Goal: Information Seeking & Learning: Check status

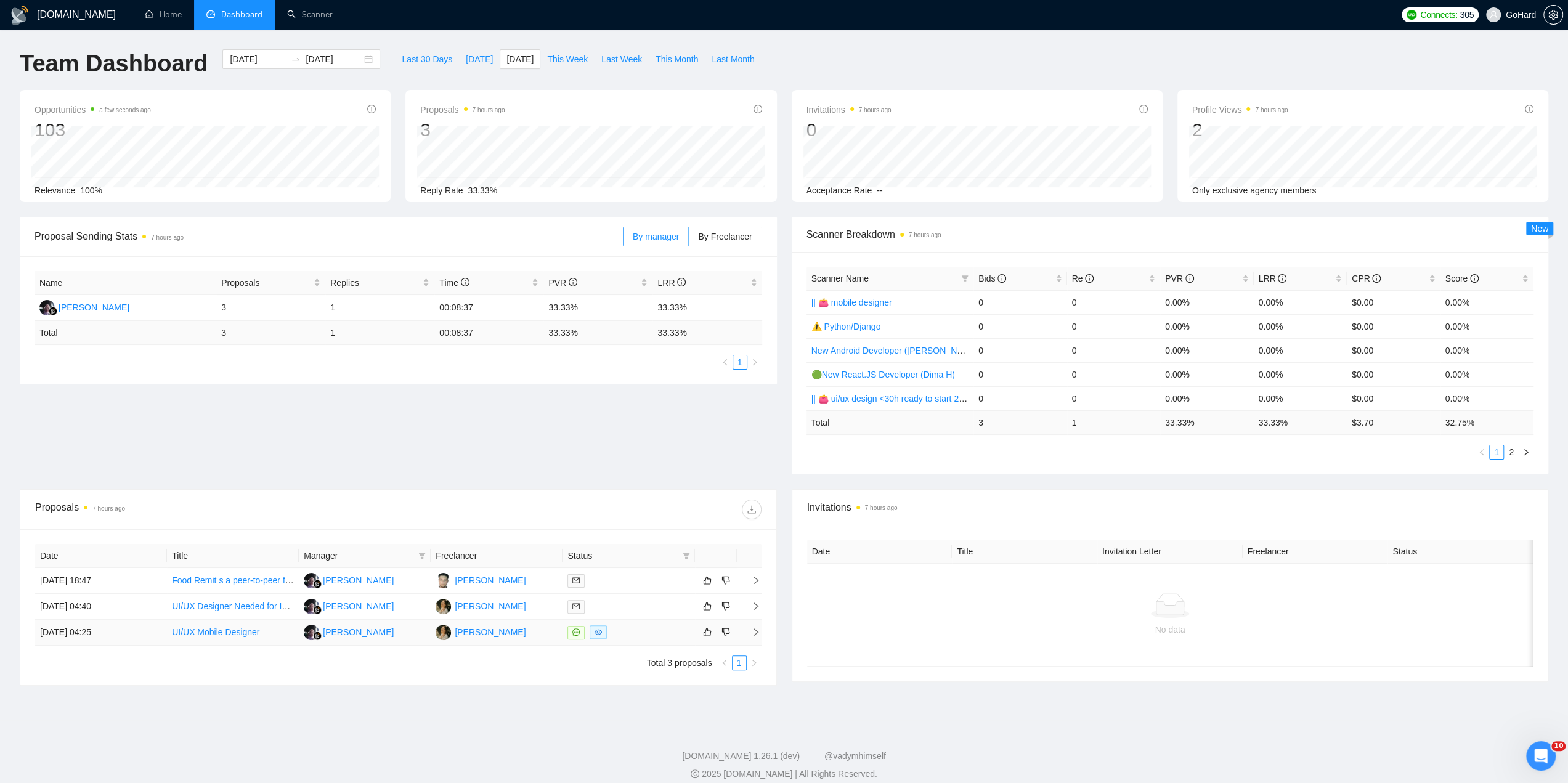
click at [656, 630] on div at bounding box center [628, 633] width 122 height 14
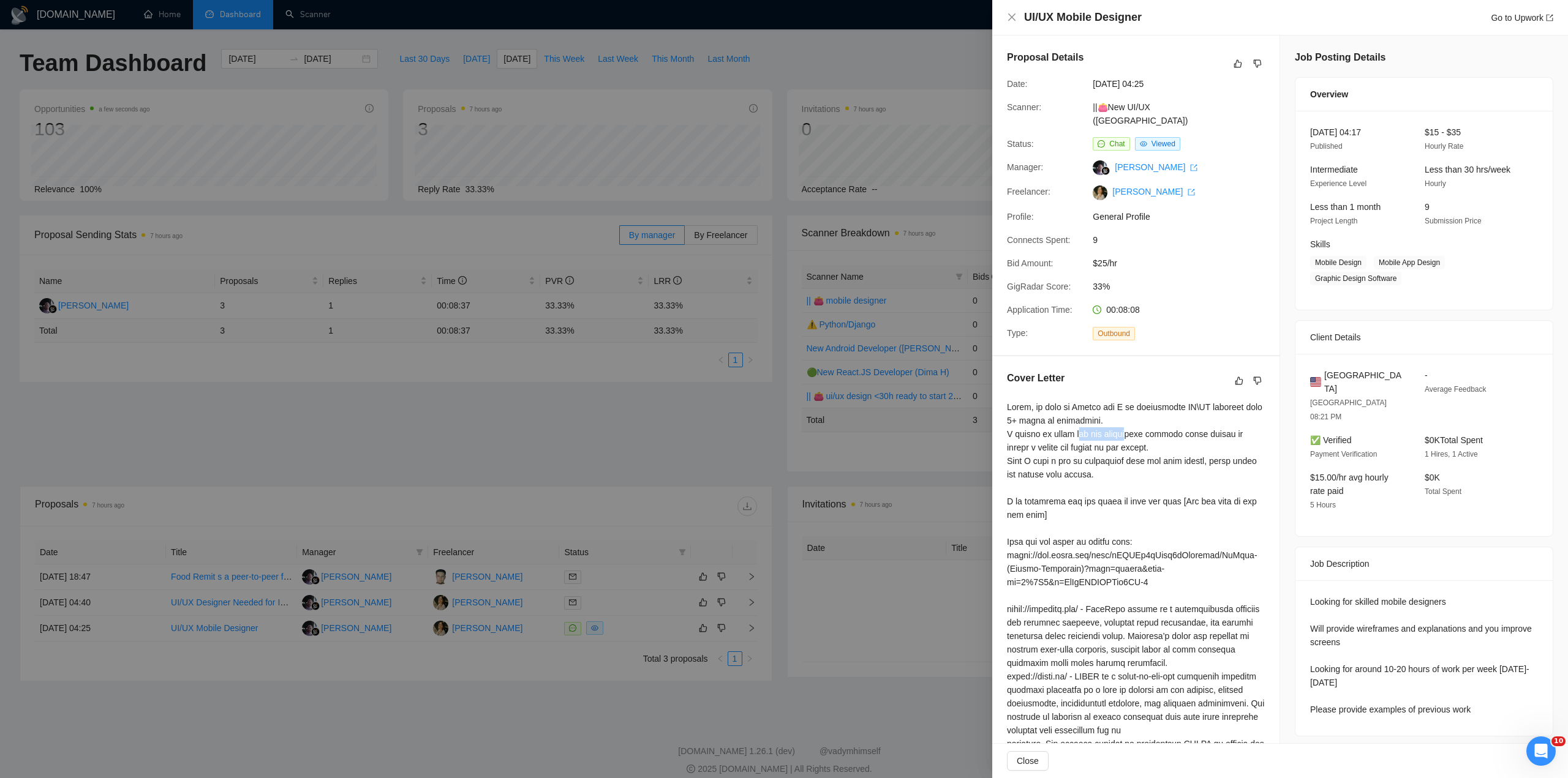
drag, startPoint x: 1105, startPoint y: 425, endPoint x: 1128, endPoint y: 425, distance: 23.0
click at [1128, 425] on div at bounding box center [1136, 649] width 258 height 498
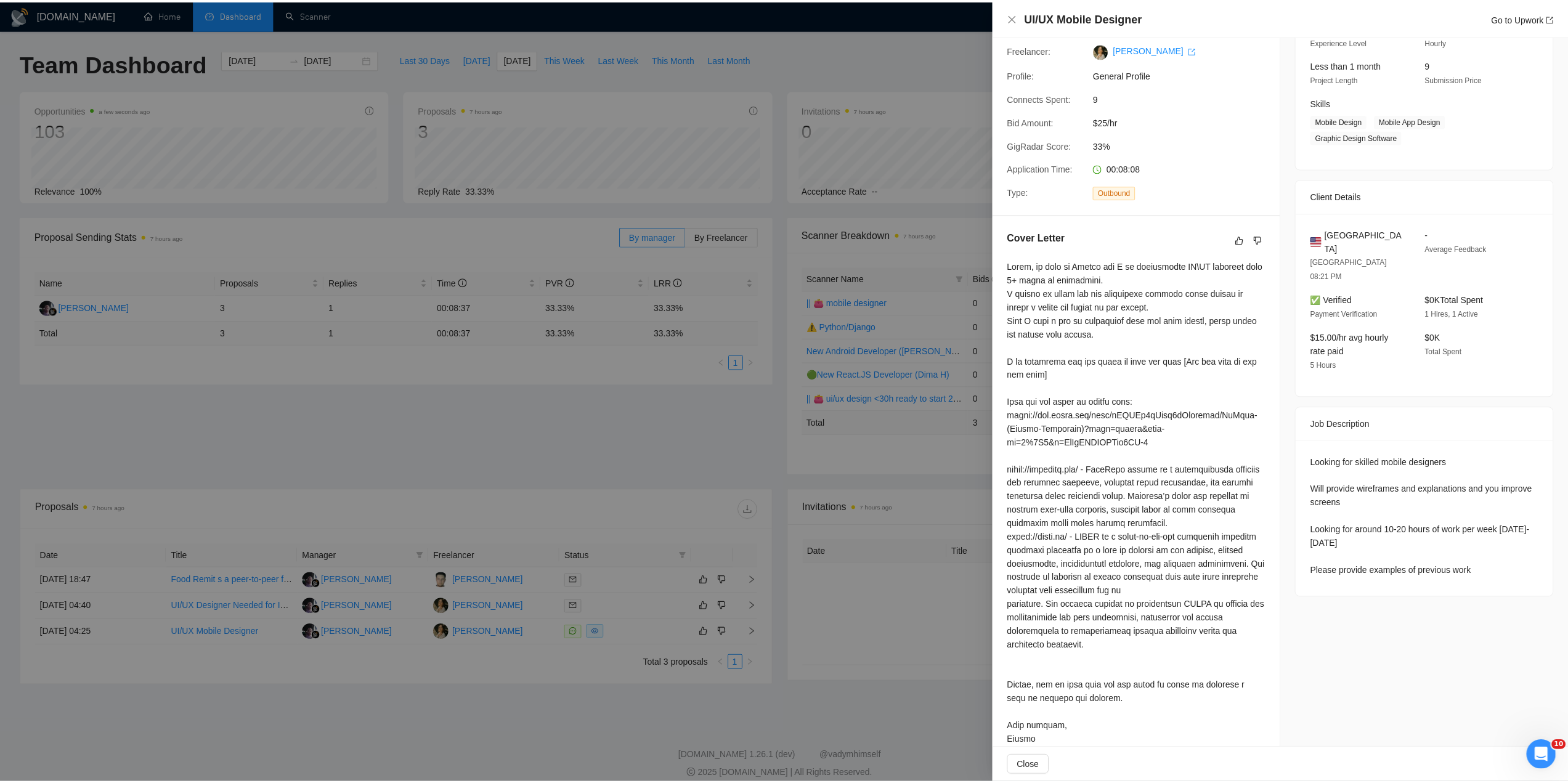
scroll to position [162, 0]
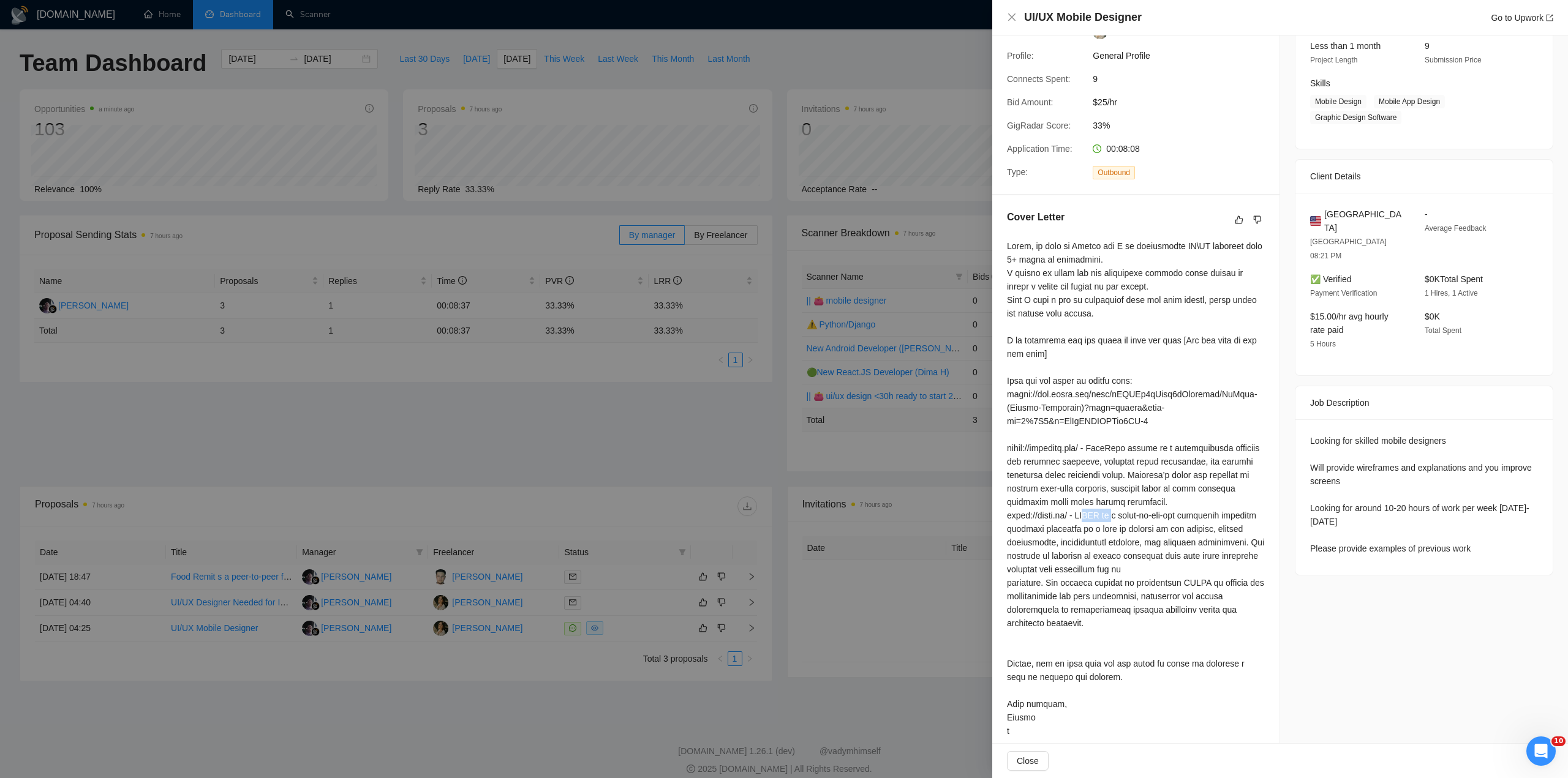
drag, startPoint x: 1085, startPoint y: 505, endPoint x: 1161, endPoint y: 503, distance: 76.0
click at [1160, 503] on div at bounding box center [1136, 488] width 258 height 498
click at [1161, 503] on div at bounding box center [1136, 488] width 258 height 498
click at [337, 222] on div at bounding box center [784, 389] width 1568 height 778
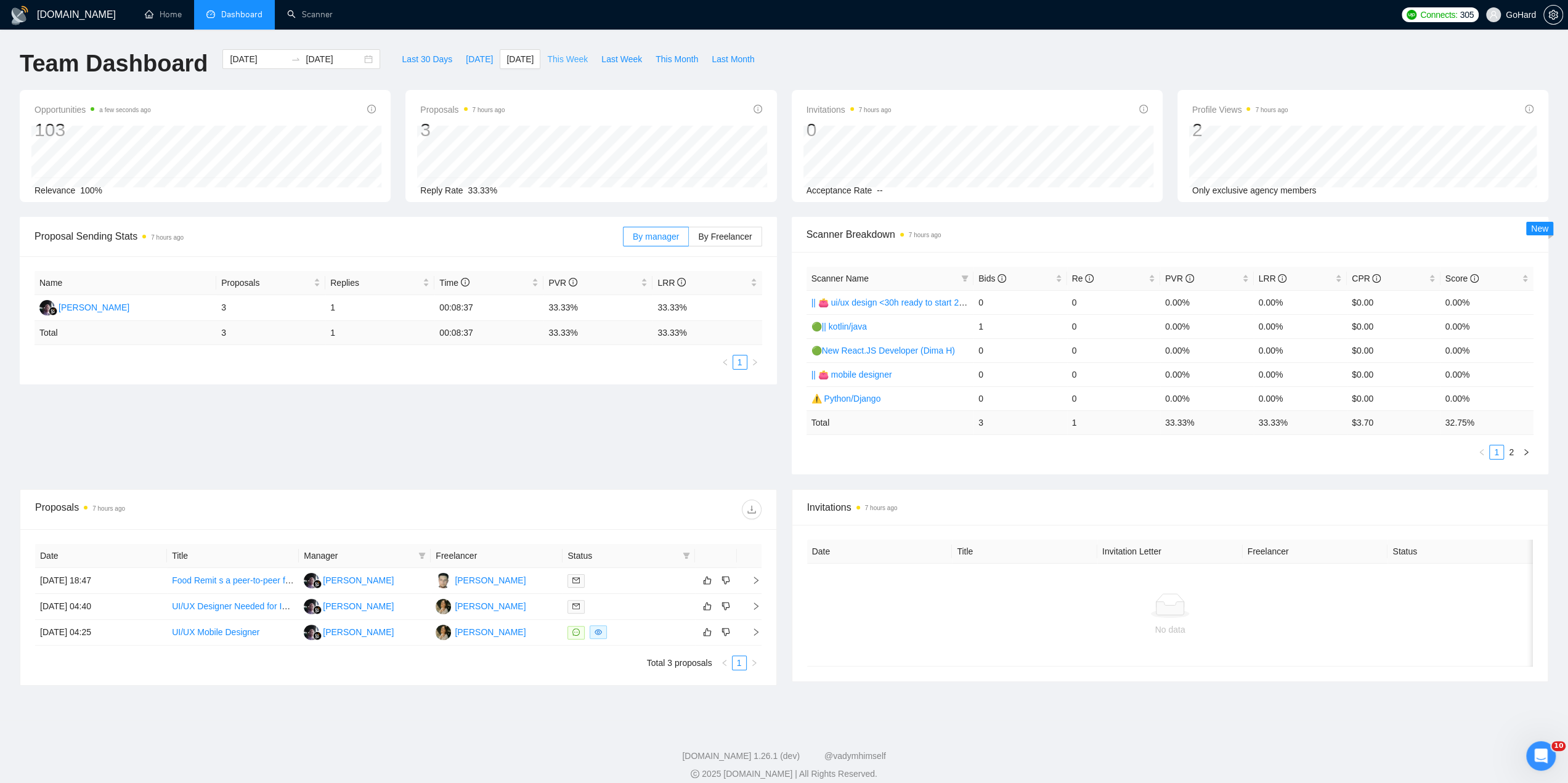
click at [552, 61] on span "This Week" at bounding box center [567, 58] width 41 height 14
type input "2025-09-15"
type input "2025-09-21"
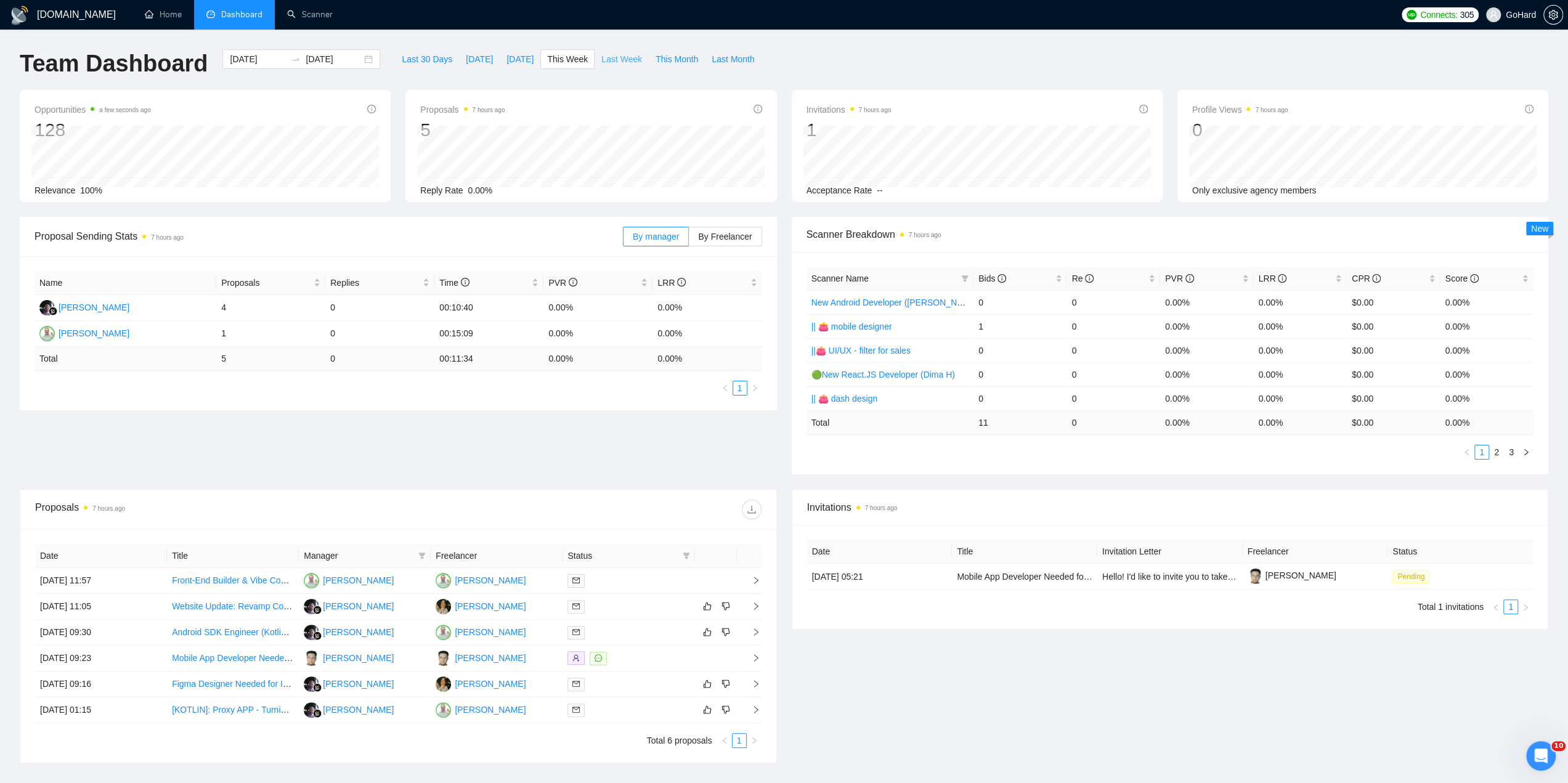
click at [621, 57] on span "Last Week" at bounding box center [621, 58] width 41 height 14
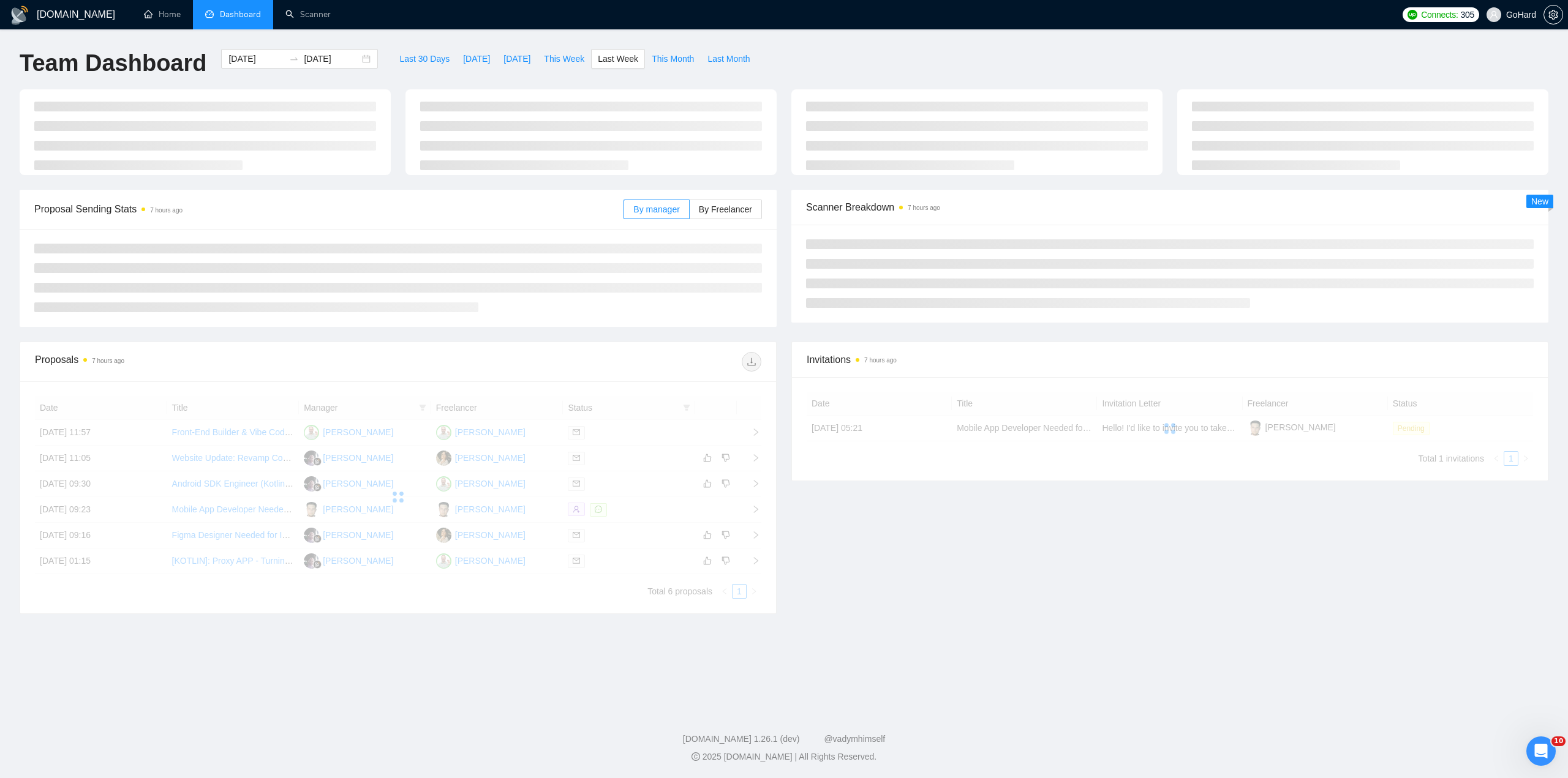
type input "[DATE]"
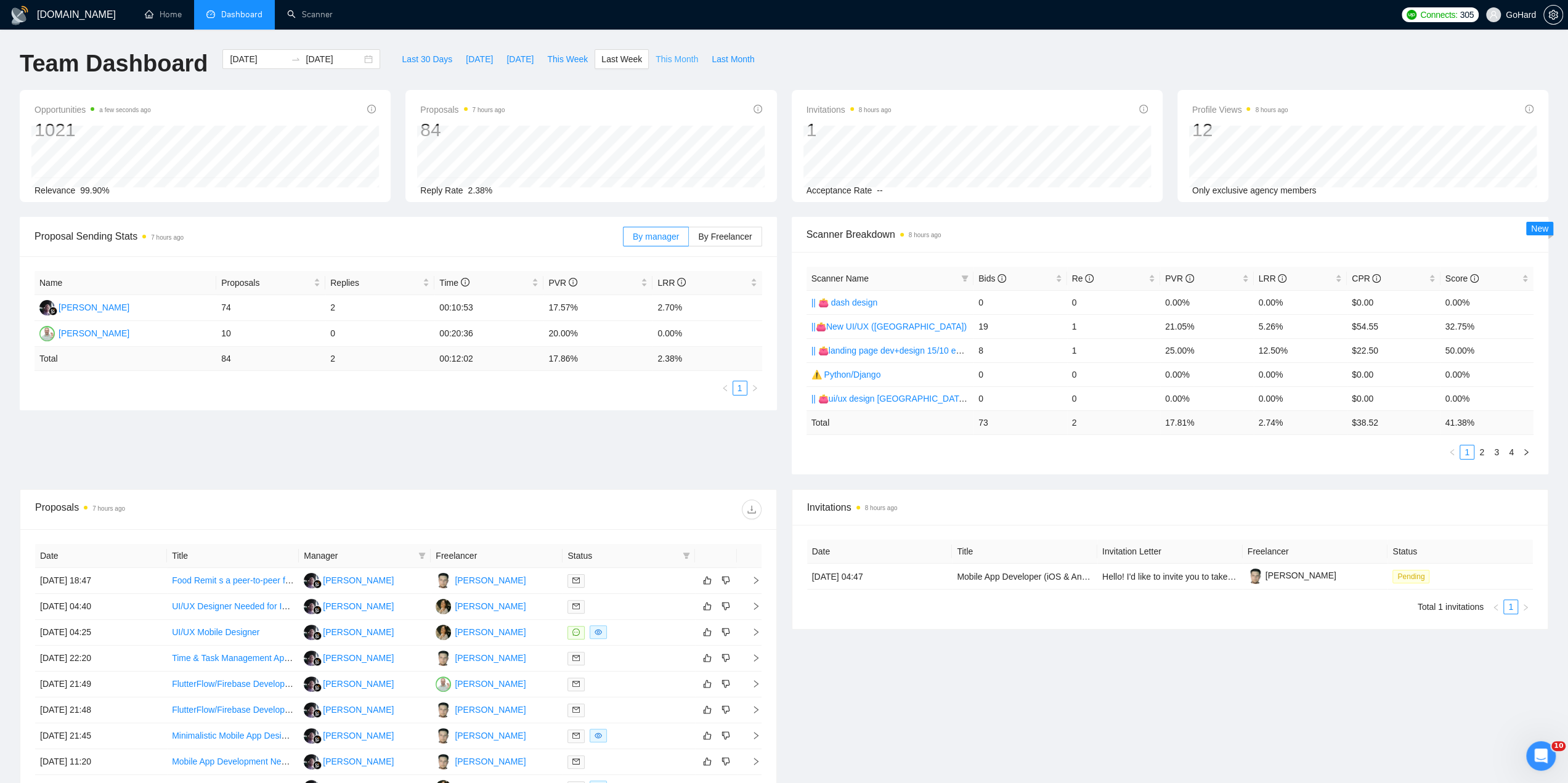
click at [655, 61] on span "This Month" at bounding box center [677, 58] width 43 height 14
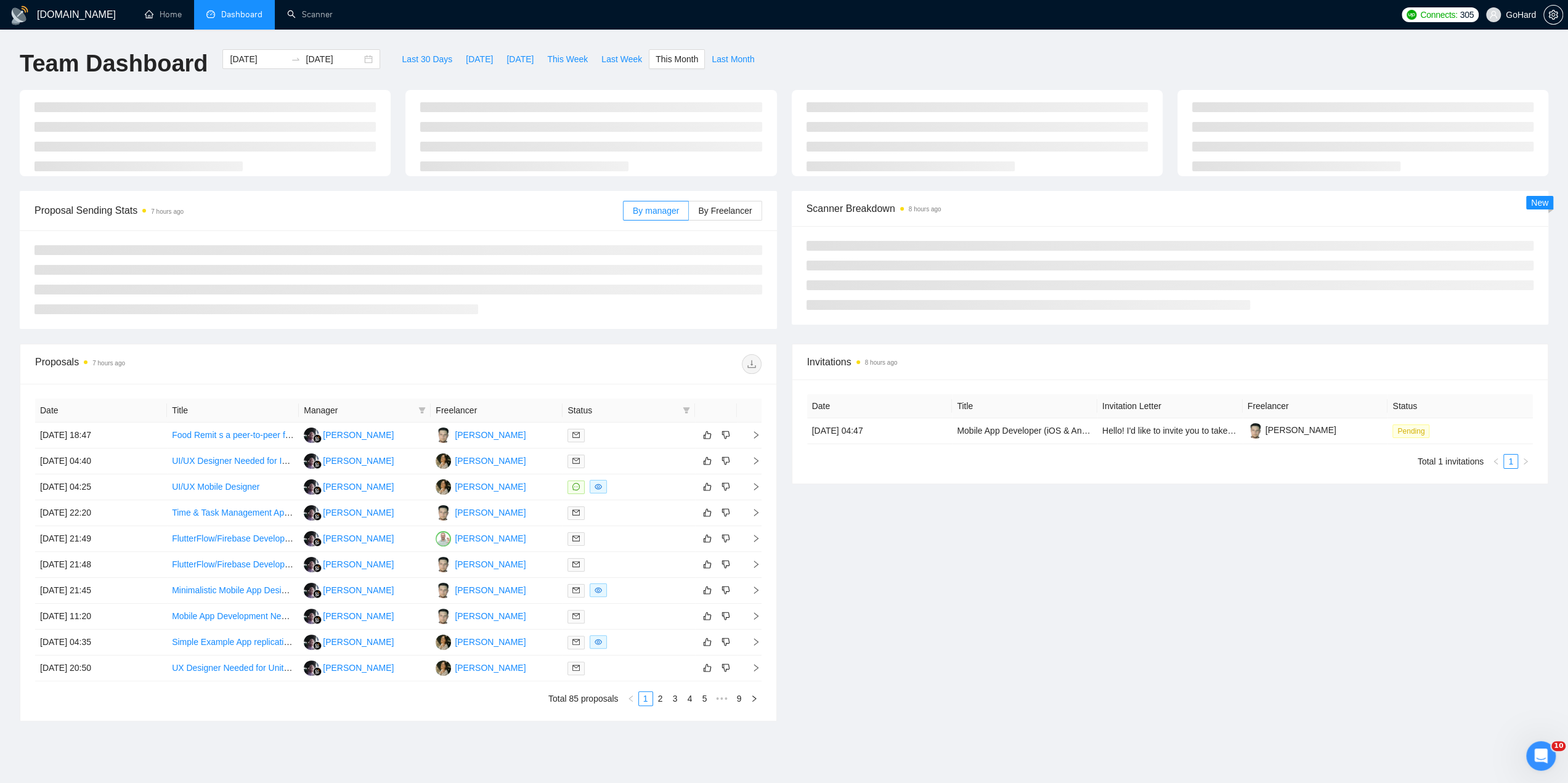
type input "[DATE]"
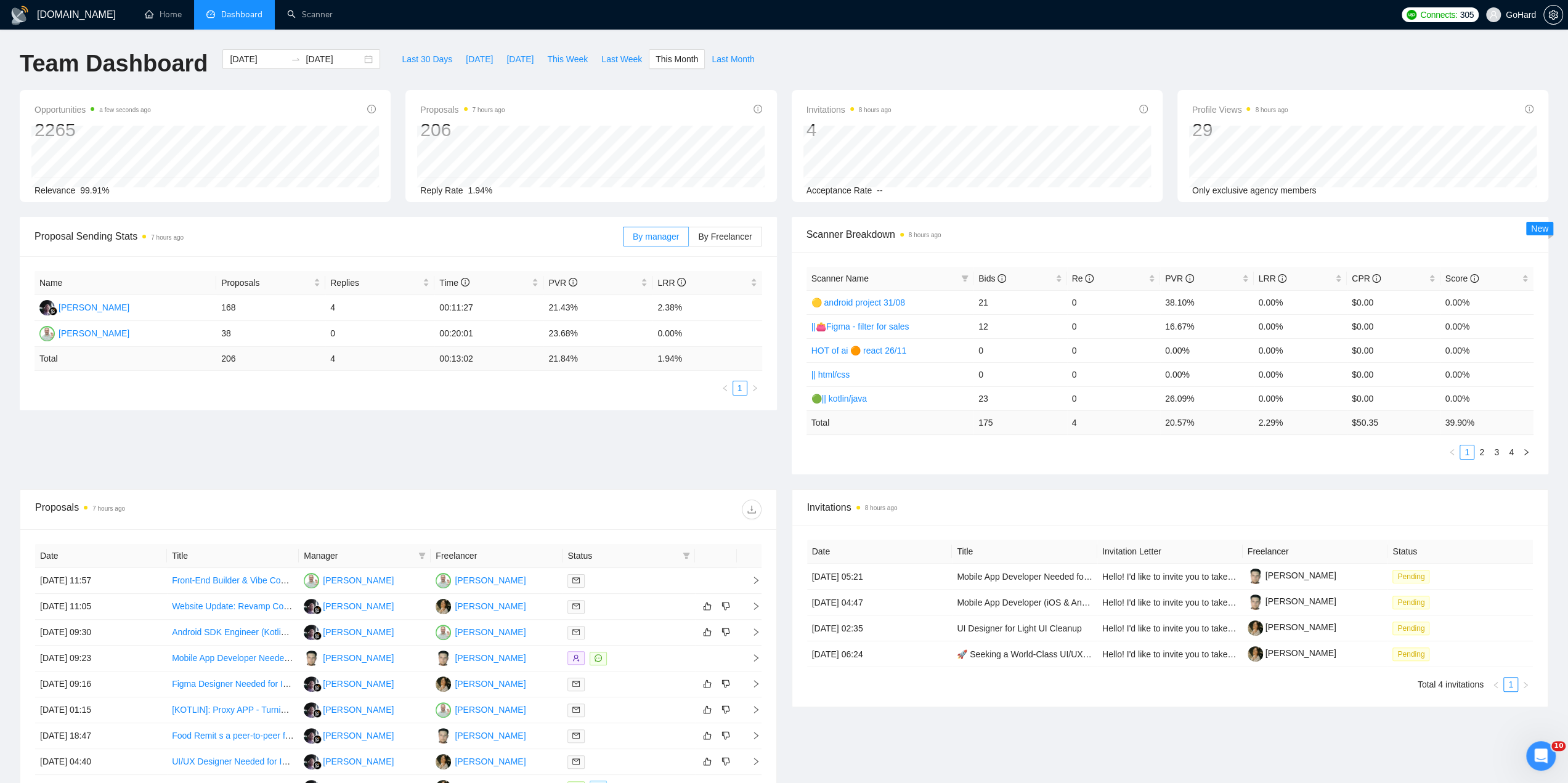
click at [268, 408] on div "Name Proposals Replies Time PVR LRR Rustini Rustini 168 4 00:11:27 21.43% 2.38%…" at bounding box center [398, 333] width 757 height 154
drag, startPoint x: 230, startPoint y: 357, endPoint x: 244, endPoint y: 359, distance: 14.1
click at [241, 358] on td "206" at bounding box center [270, 359] width 109 height 24
click at [245, 359] on td "206" at bounding box center [270, 359] width 109 height 24
drag, startPoint x: 217, startPoint y: 356, endPoint x: 235, endPoint y: 356, distance: 18.0
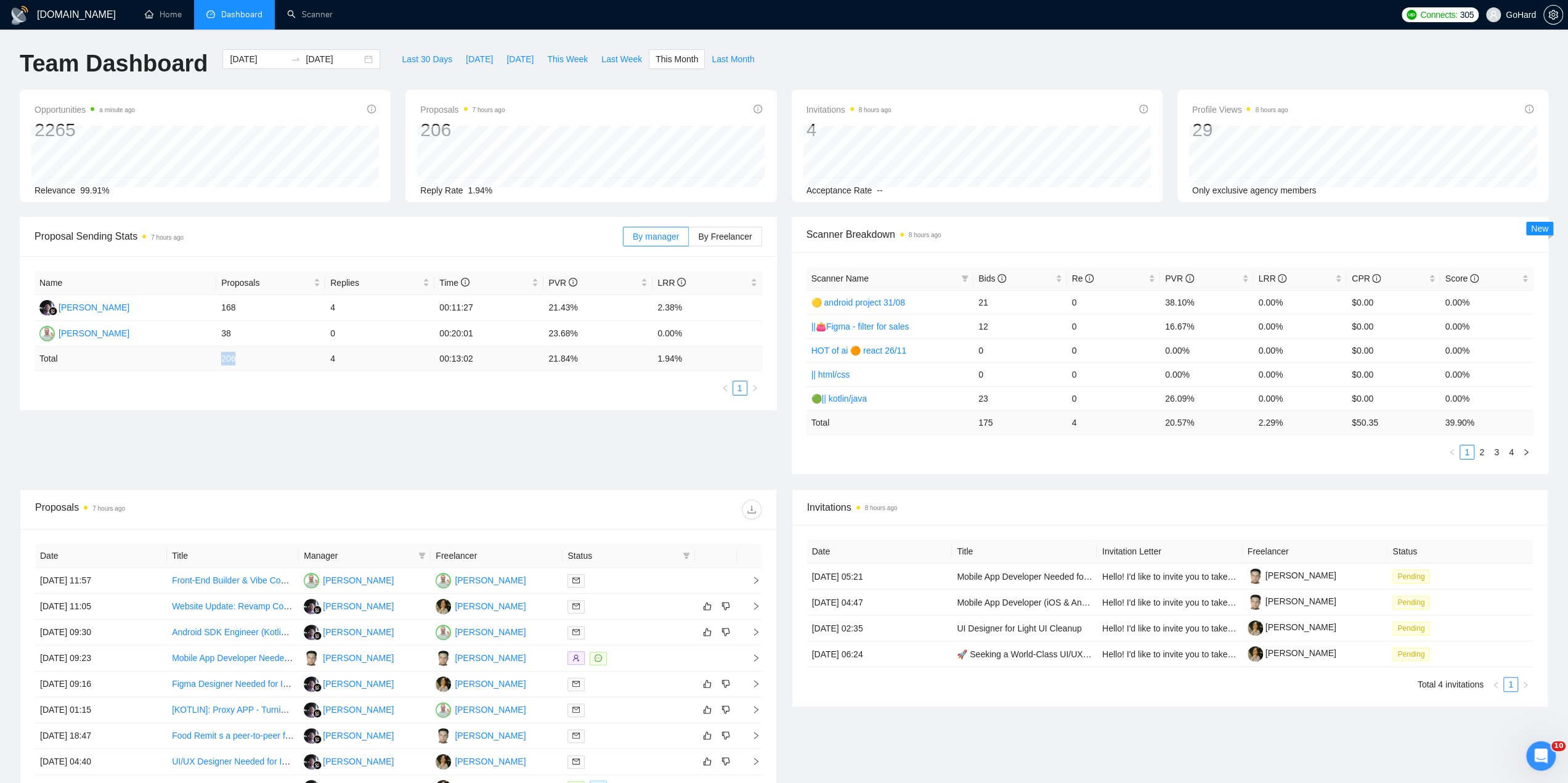
click at [235, 356] on td "206" at bounding box center [270, 359] width 109 height 24
click at [229, 358] on td "206" at bounding box center [270, 359] width 109 height 24
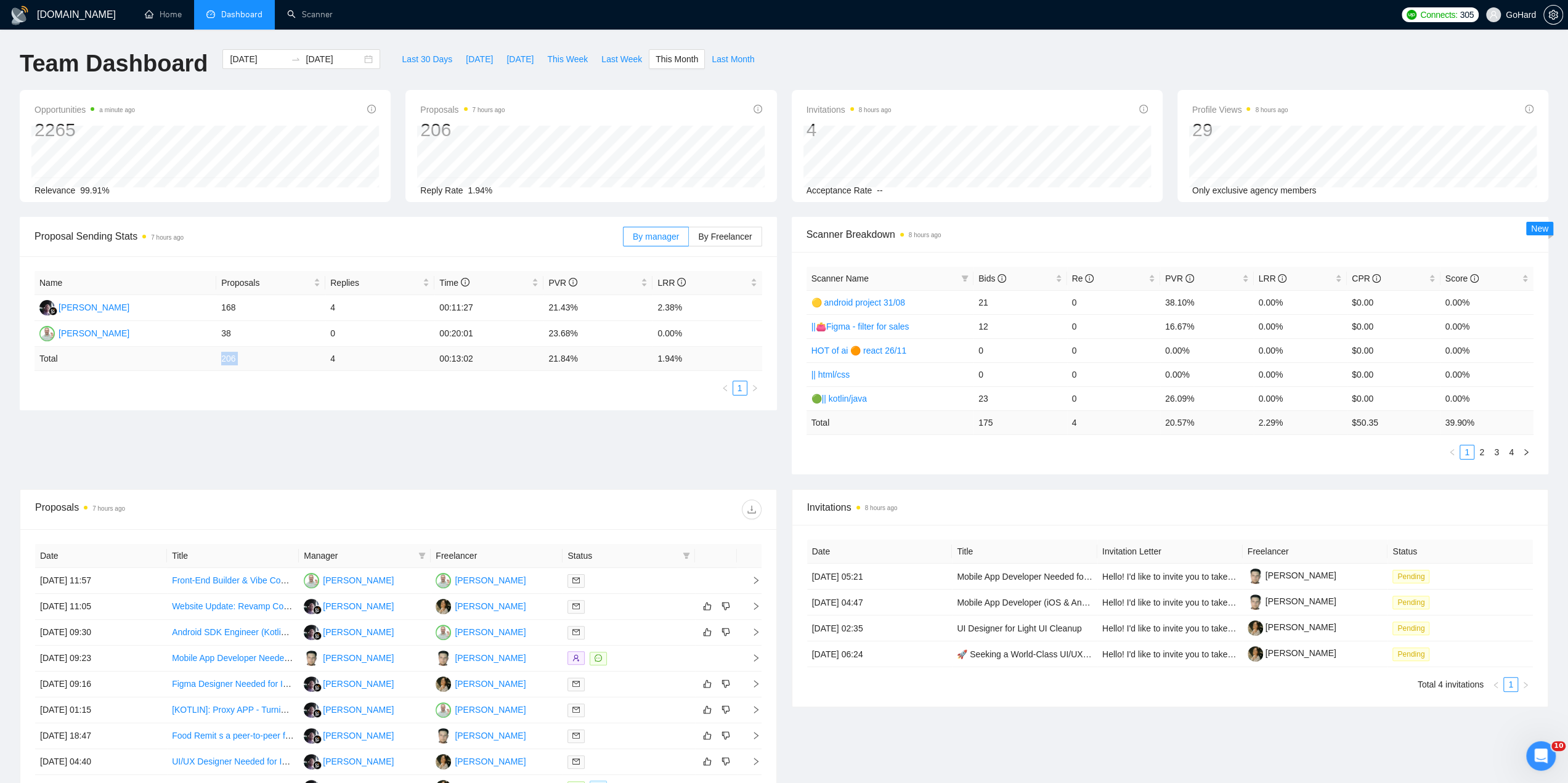
click at [240, 357] on td "206" at bounding box center [270, 359] width 109 height 24
drag, startPoint x: 684, startPoint y: 43, endPoint x: 630, endPoint y: 11, distance: 62.8
click at [630, 11] on div "GigRadar.io Home Dashboard Scanner Connects: 305 GoHard Team Dashboard 2025-09-…" at bounding box center [784, 488] width 1568 height 977
